Goal: Task Accomplishment & Management: Complete application form

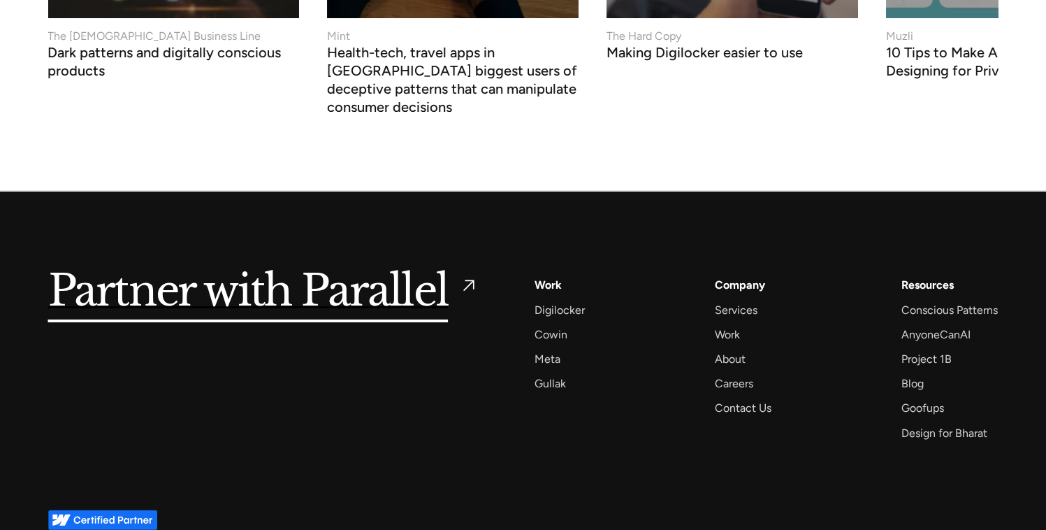
scroll to position [5464, 0]
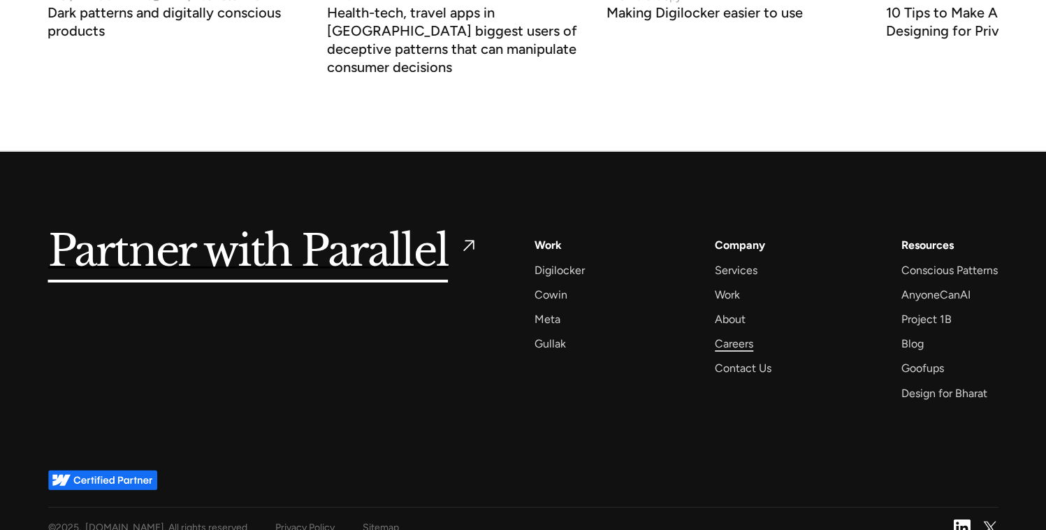
click at [733, 334] on div "Careers" at bounding box center [734, 343] width 38 height 19
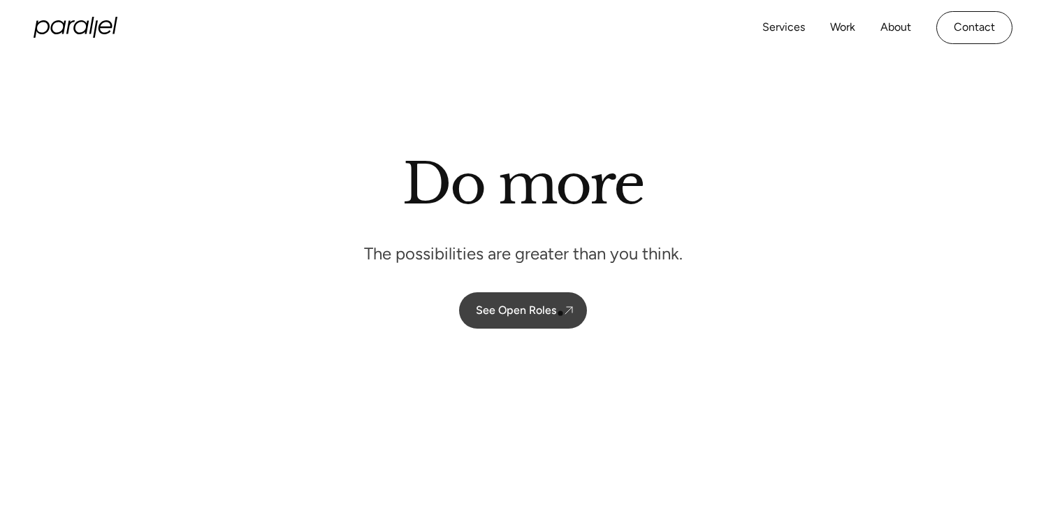
click at [561, 311] on link "See Open Roles" at bounding box center [523, 310] width 128 height 36
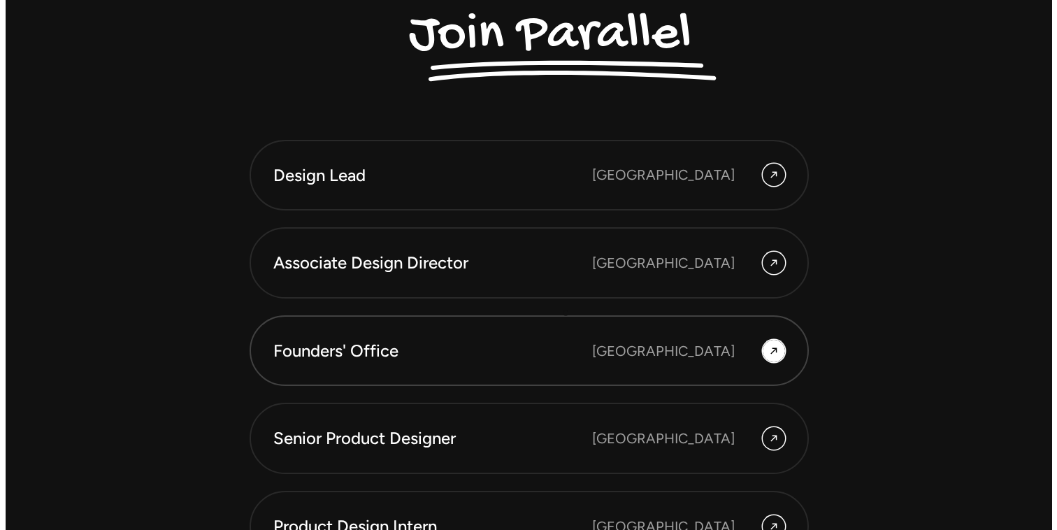
scroll to position [3762, 0]
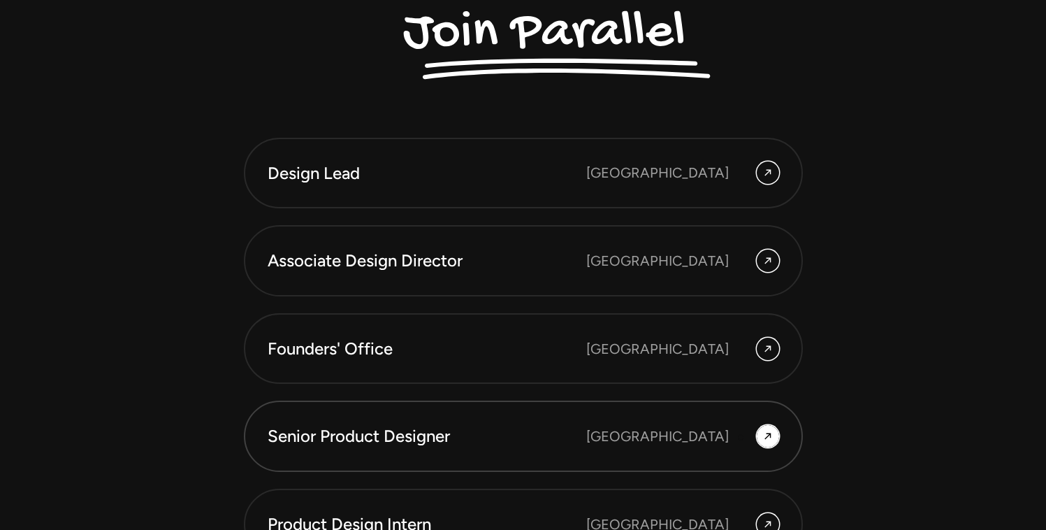
click at [752, 436] on div "[GEOGRAPHIC_DATA]" at bounding box center [683, 436] width 193 height 22
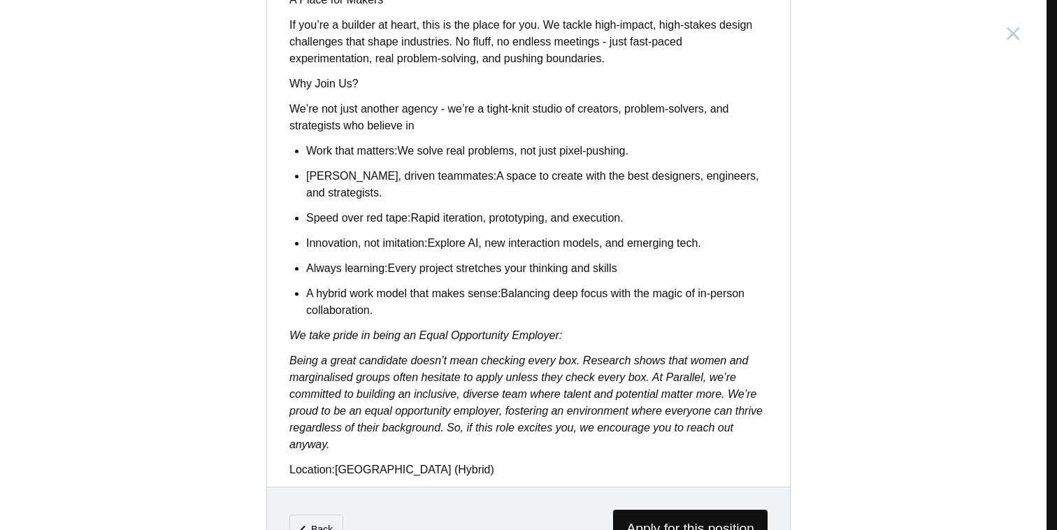
scroll to position [1163, 0]
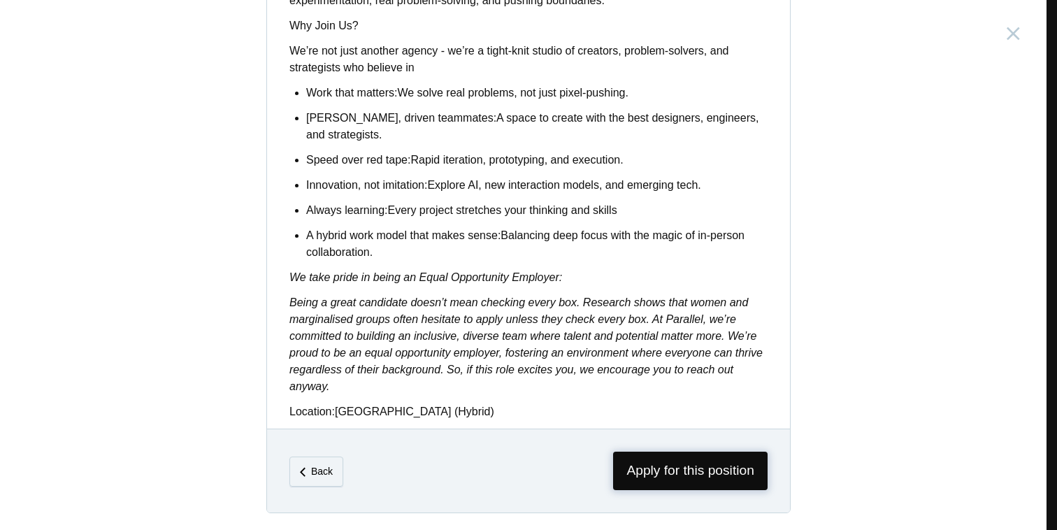
click at [628, 467] on span "Apply for this position" at bounding box center [690, 471] width 154 height 38
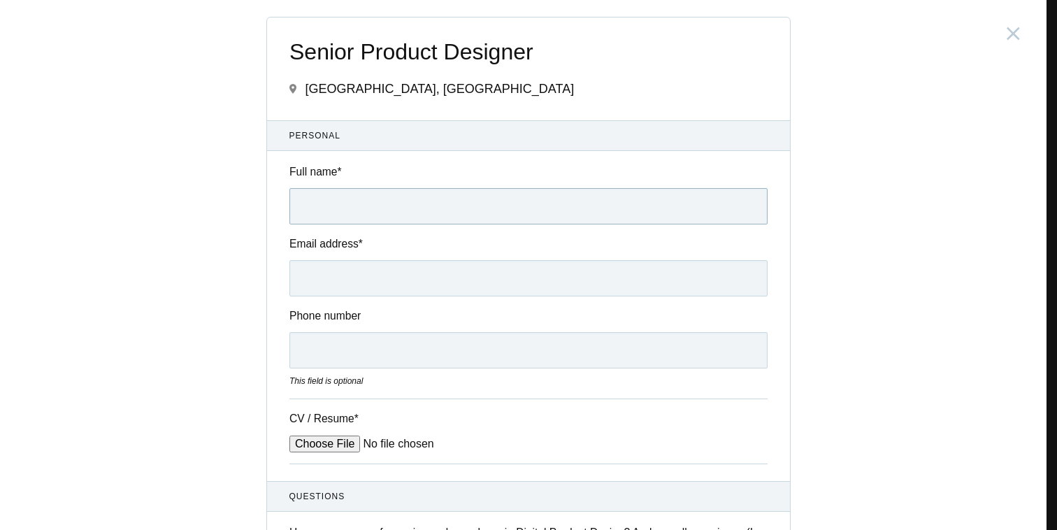
click at [414, 200] on input "Full name *" at bounding box center [528, 206] width 478 height 36
type input "Tejaswini"
type input "divatetejaswini1@gmail.com"
